Goal: Transaction & Acquisition: Subscribe to service/newsletter

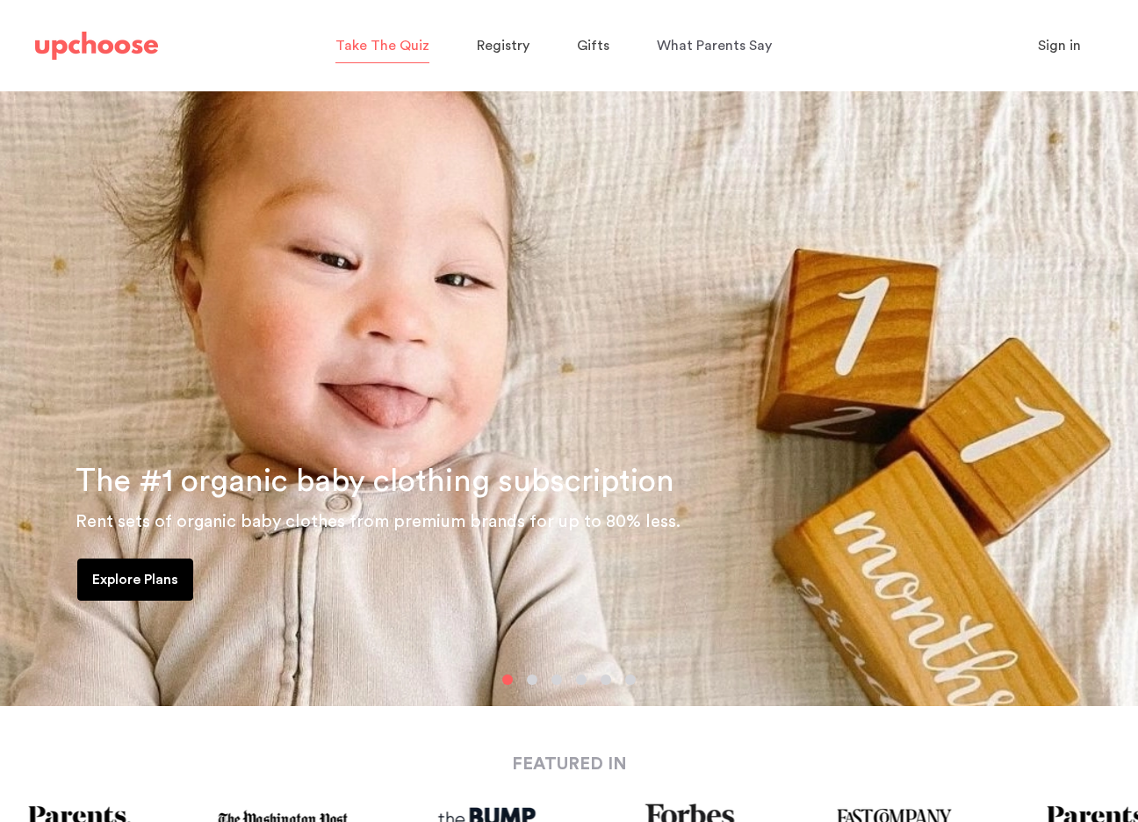
click at [395, 41] on span "Take The Quiz" at bounding box center [382, 46] width 94 height 14
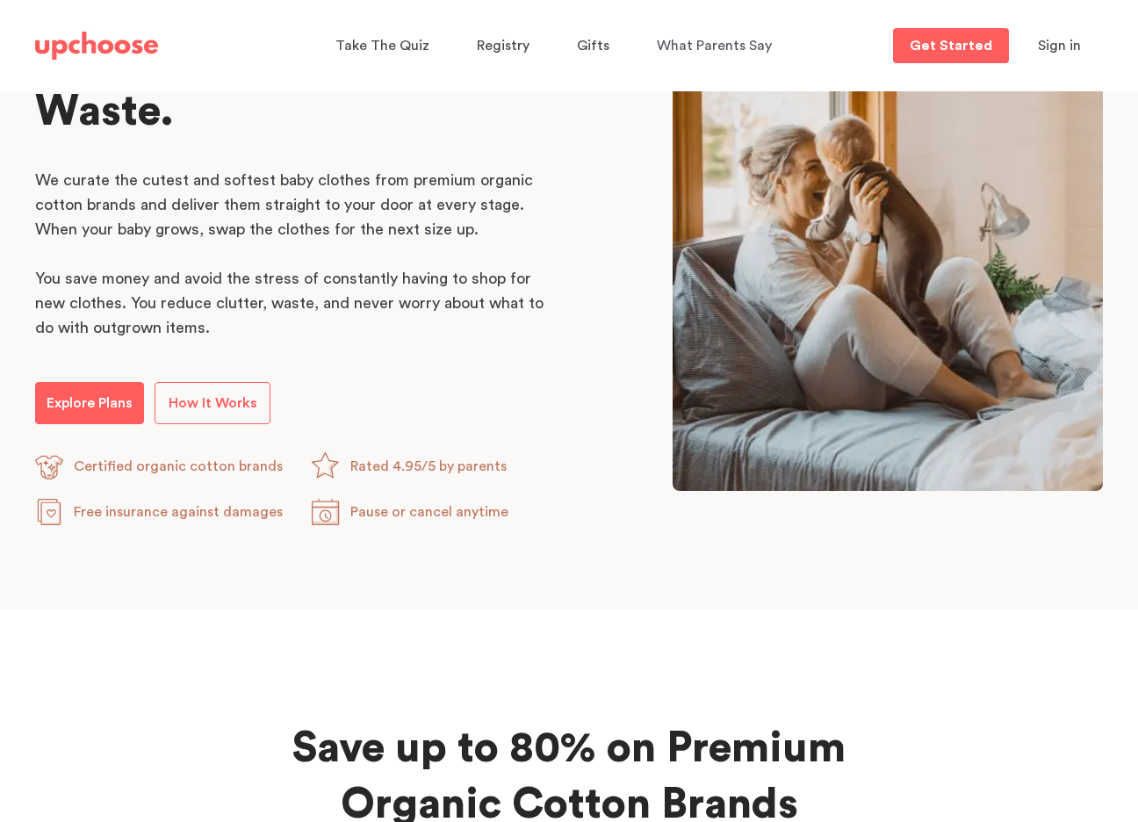
scroll to position [973, 0]
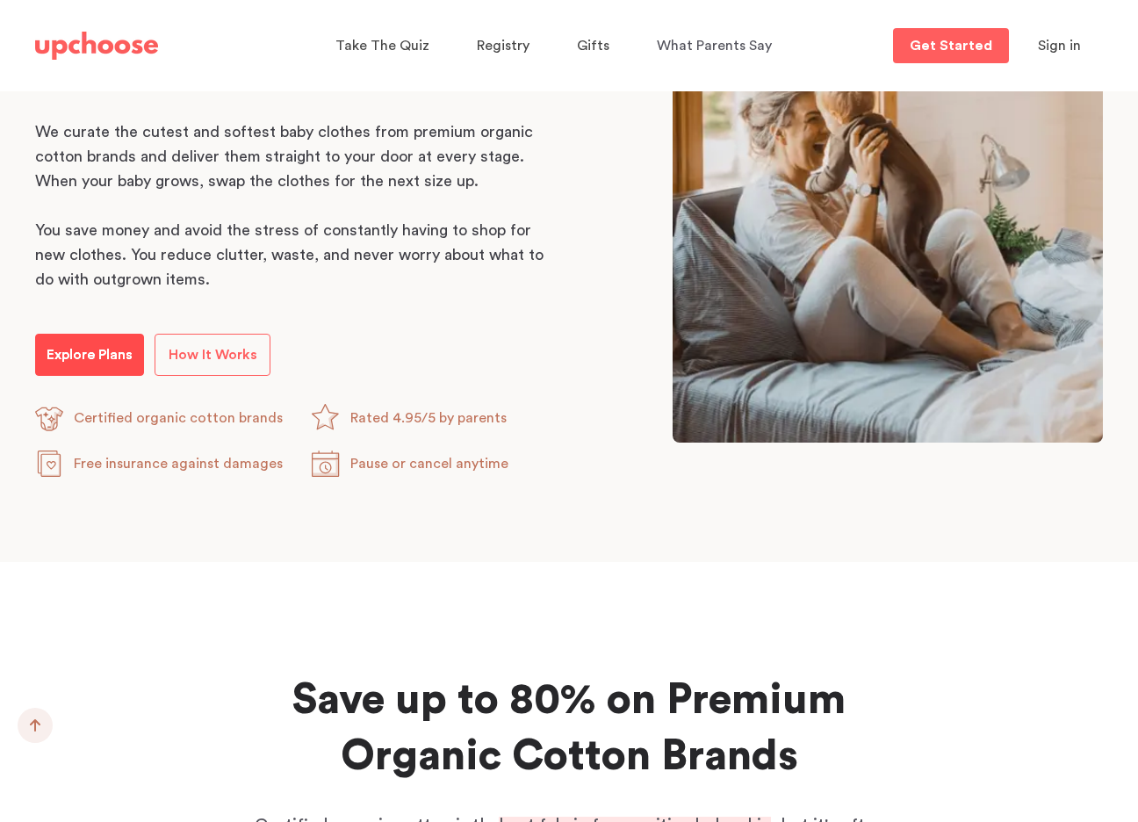
click at [68, 355] on p "Explore Plans" at bounding box center [90, 354] width 86 height 21
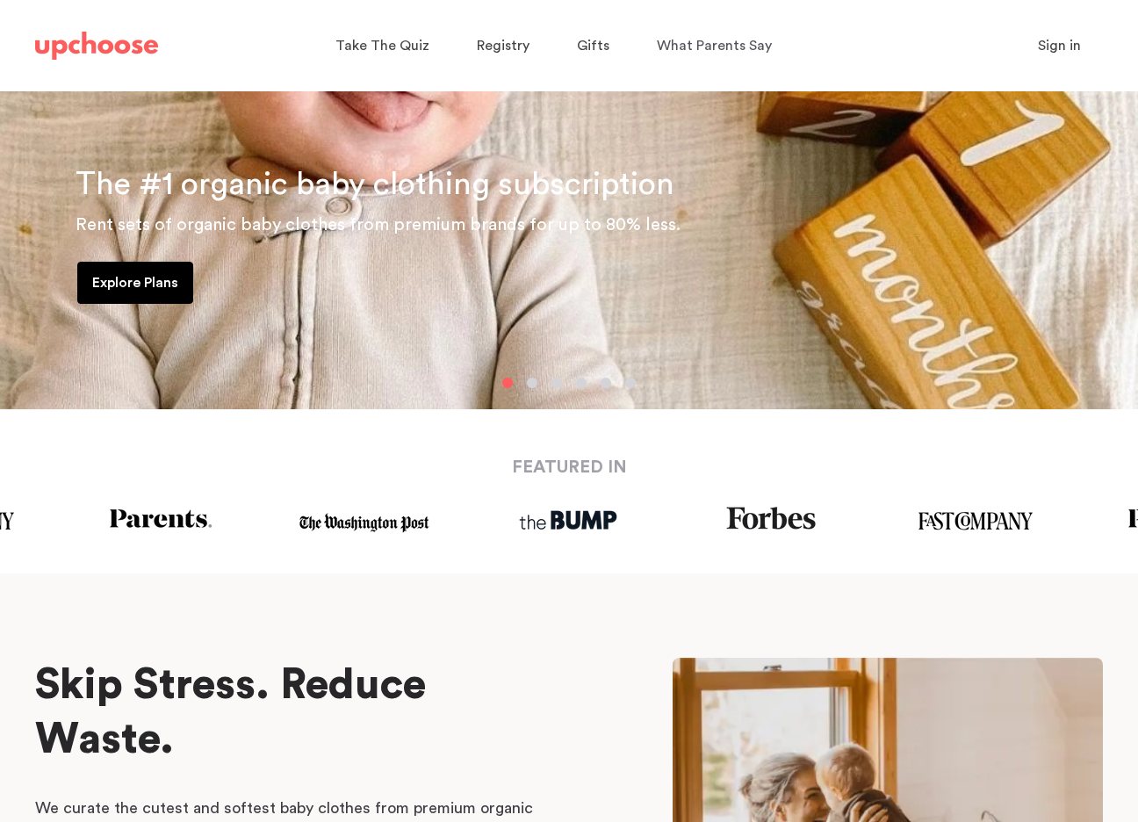
scroll to position [309, 0]
